Goal: Task Accomplishment & Management: Manage account settings

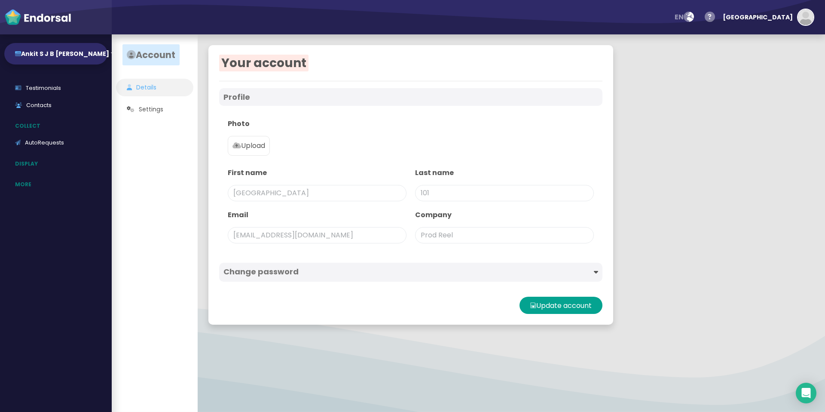
click at [681, 104] on div "Your account Profile Photo Upload First name [GEOGRAPHIC_DATA] Last name 101 Em…" at bounding box center [512, 222] width 628 height 377
click at [63, 56] on button "Ankit S J B [PERSON_NAME]" at bounding box center [55, 53] width 103 height 21
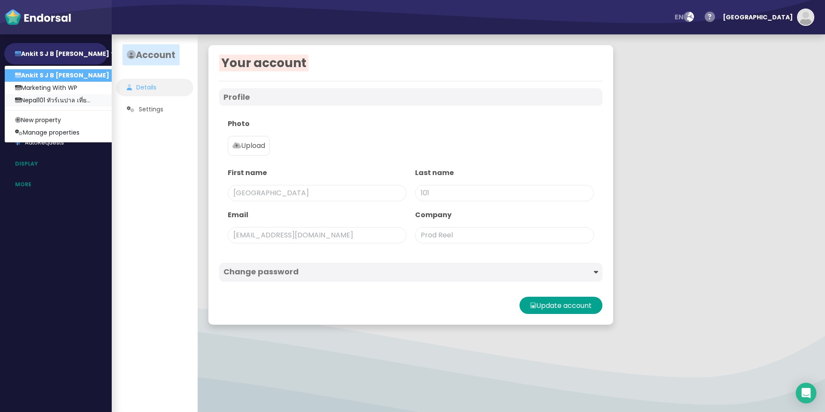
click at [45, 101] on link "Nepal101 ทัวร์เนปาล เที่ย..." at bounding box center [62, 100] width 115 height 12
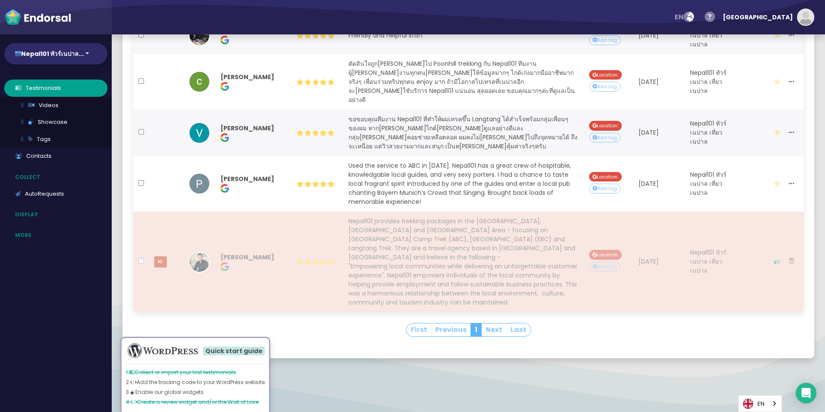
scroll to position [479, 0]
